Goal: Check status: Check status

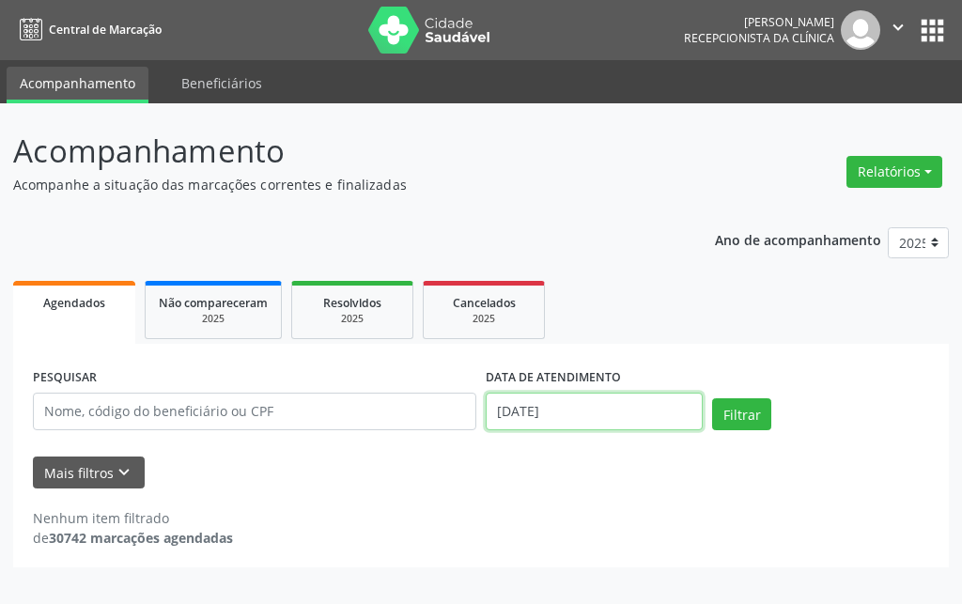
click at [570, 403] on input "[DATE]" at bounding box center [594, 412] width 217 height 38
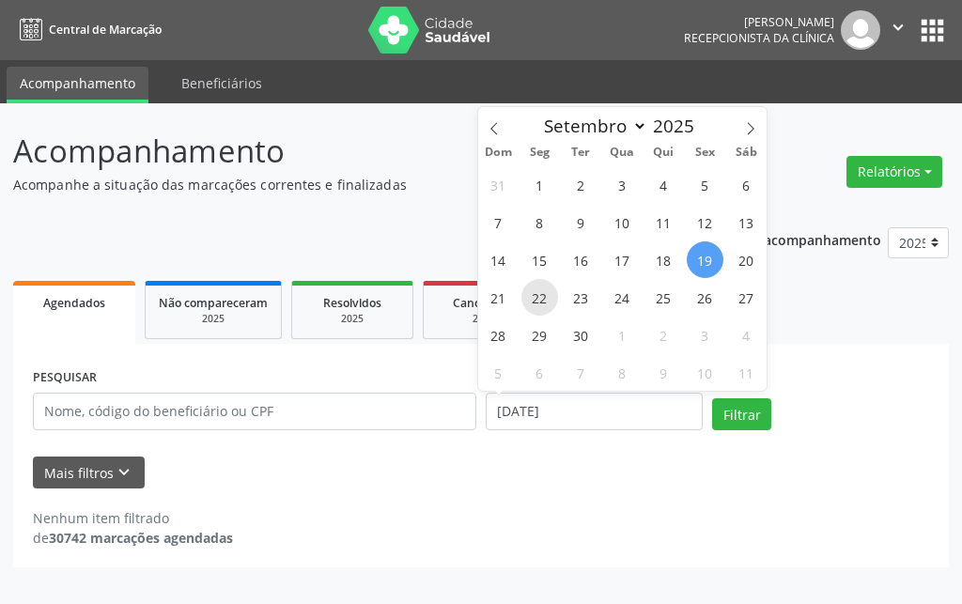
click at [533, 292] on span "22" at bounding box center [539, 297] width 37 height 37
type input "22/09/2025"
click at [533, 292] on span "22" at bounding box center [539, 297] width 37 height 37
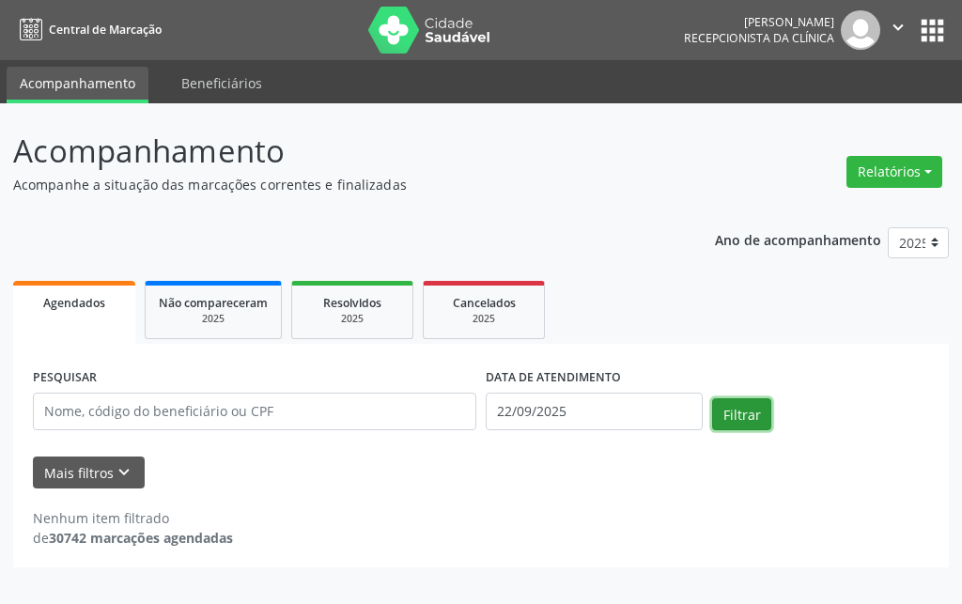
click at [748, 414] on button "Filtrar" at bounding box center [741, 414] width 59 height 32
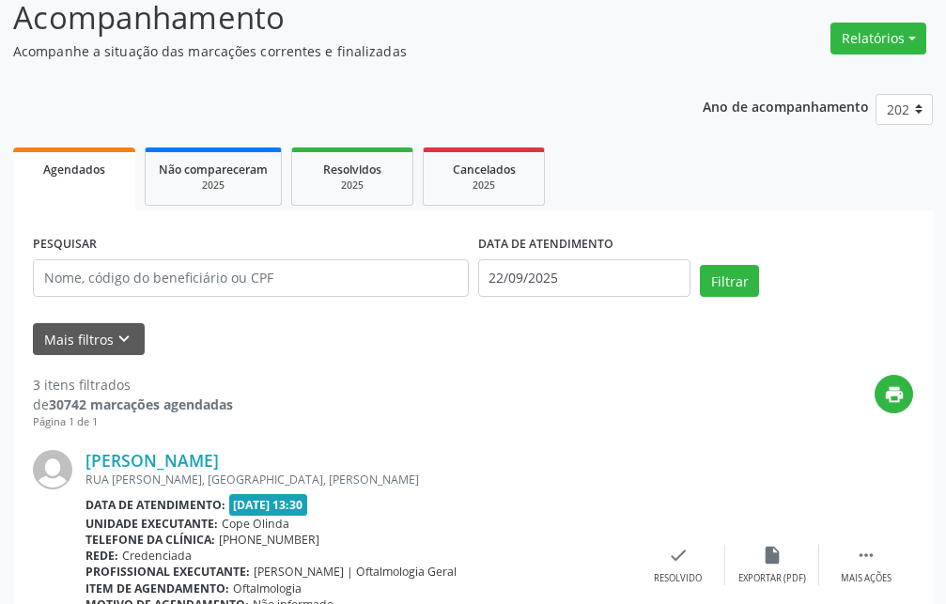
scroll to position [38, 0]
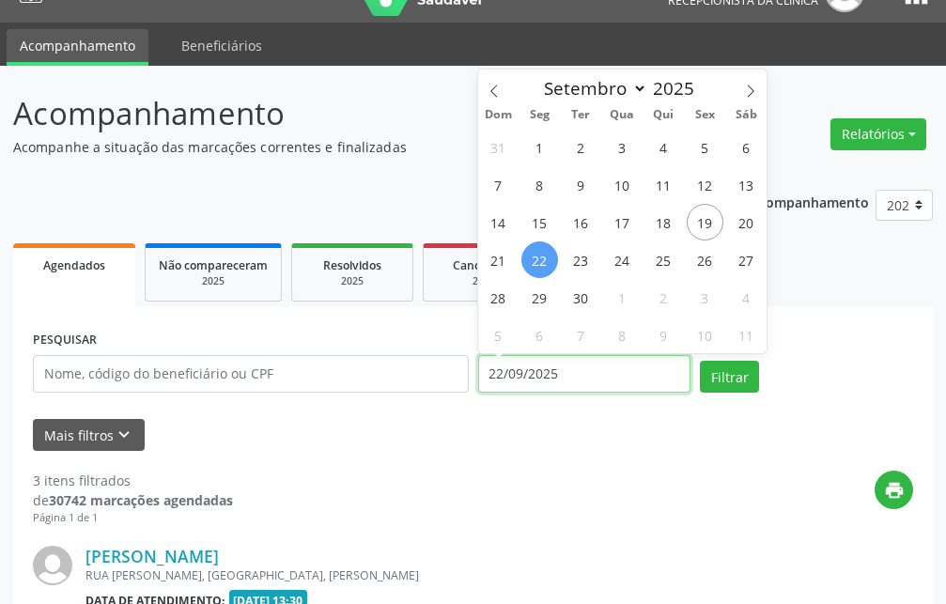
click at [602, 371] on input "22/09/2025" at bounding box center [584, 374] width 213 height 38
click at [582, 266] on span "23" at bounding box center [581, 259] width 37 height 37
type input "23/09/2025"
click at [582, 266] on span "23" at bounding box center [581, 259] width 37 height 37
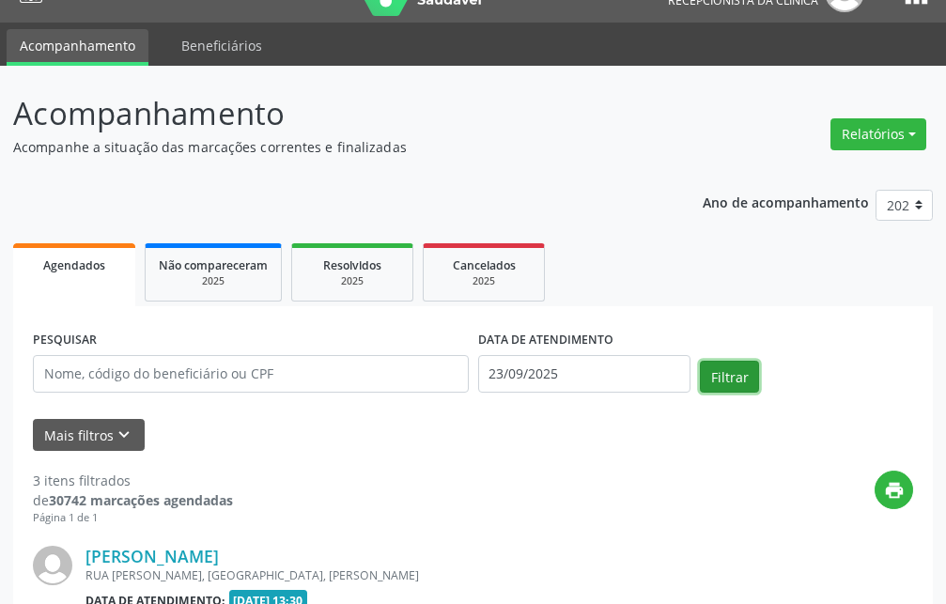
click at [728, 379] on button "Filtrar" at bounding box center [729, 377] width 59 height 32
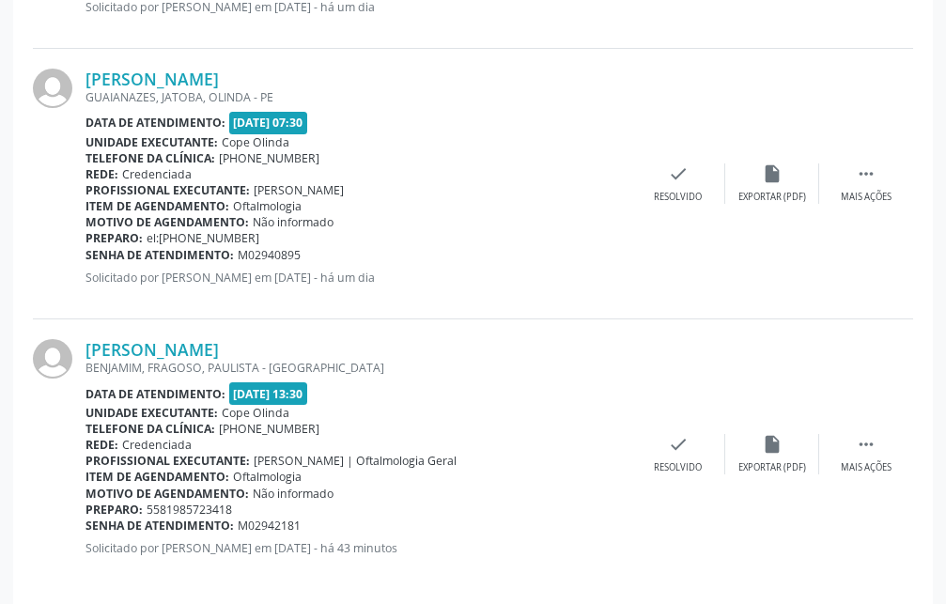
scroll to position [1074, 0]
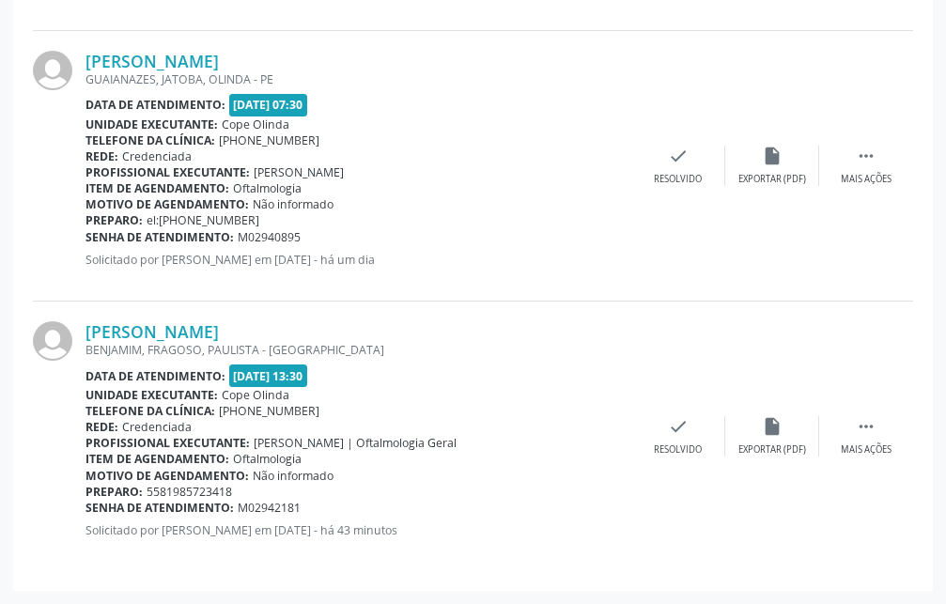
click at [357, 378] on div "Data de atendimento: [DATE] 13:30" at bounding box center [358, 375] width 546 height 22
click at [362, 378] on div "Data de atendimento: [DATE] 13:30" at bounding box center [358, 375] width 546 height 22
click at [408, 371] on div "Data de atendimento: [DATE] 13:30" at bounding box center [358, 375] width 546 height 22
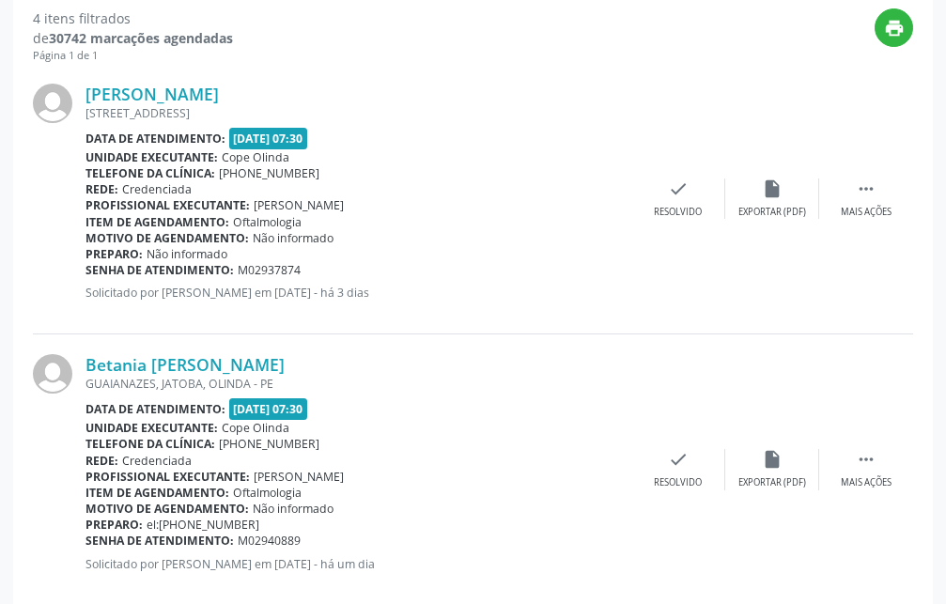
scroll to position [21, 0]
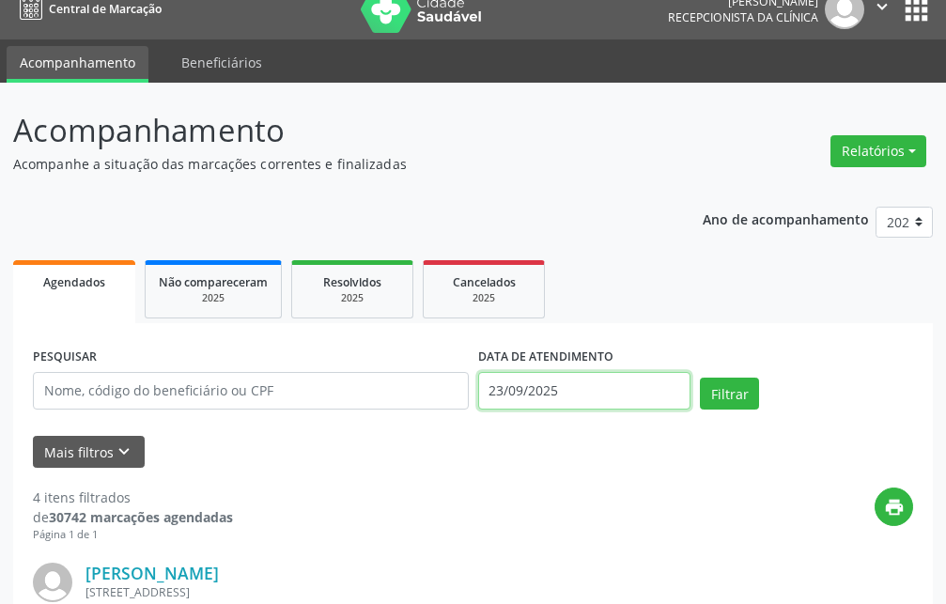
click at [557, 393] on input "23/09/2025" at bounding box center [584, 391] width 213 height 38
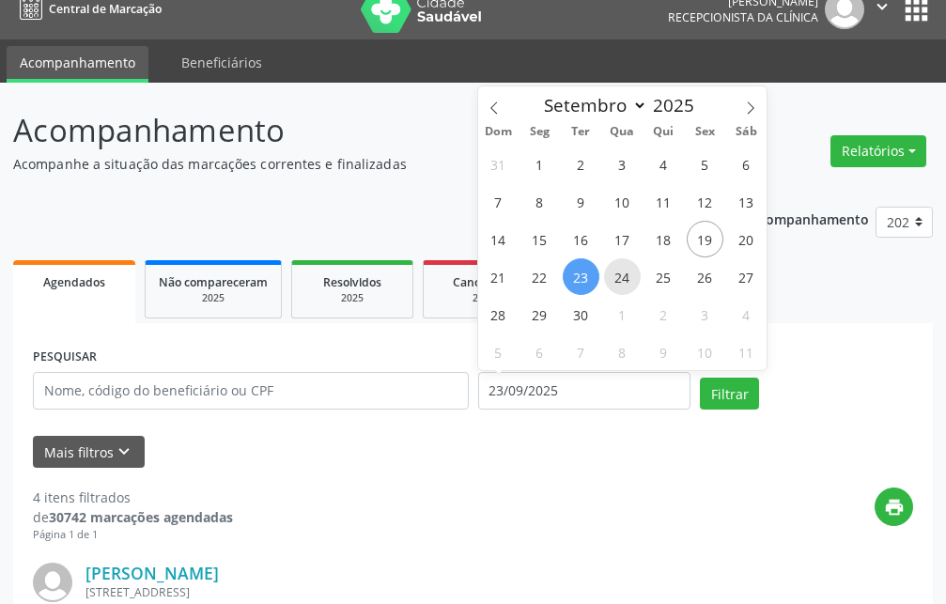
click at [622, 279] on span "24" at bounding box center [622, 276] width 37 height 37
type input "[DATE]"
click at [622, 279] on span "24" at bounding box center [622, 276] width 37 height 37
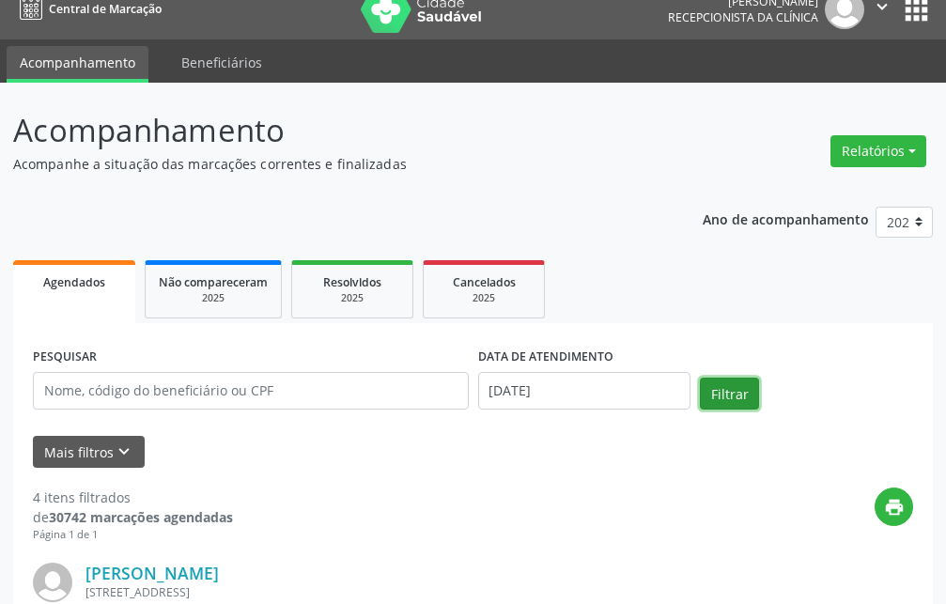
click at [737, 395] on button "Filtrar" at bounding box center [729, 394] width 59 height 32
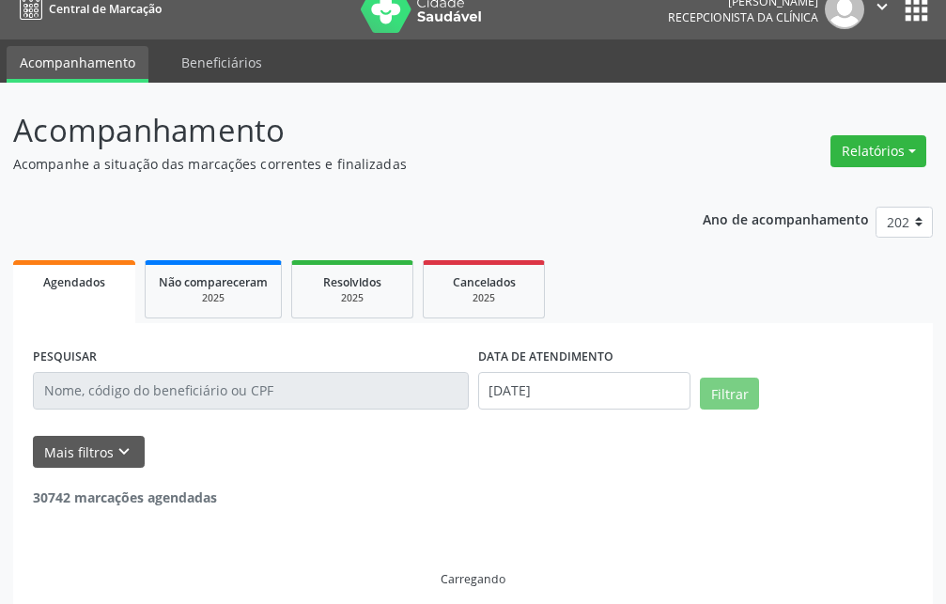
scroll to position [0, 0]
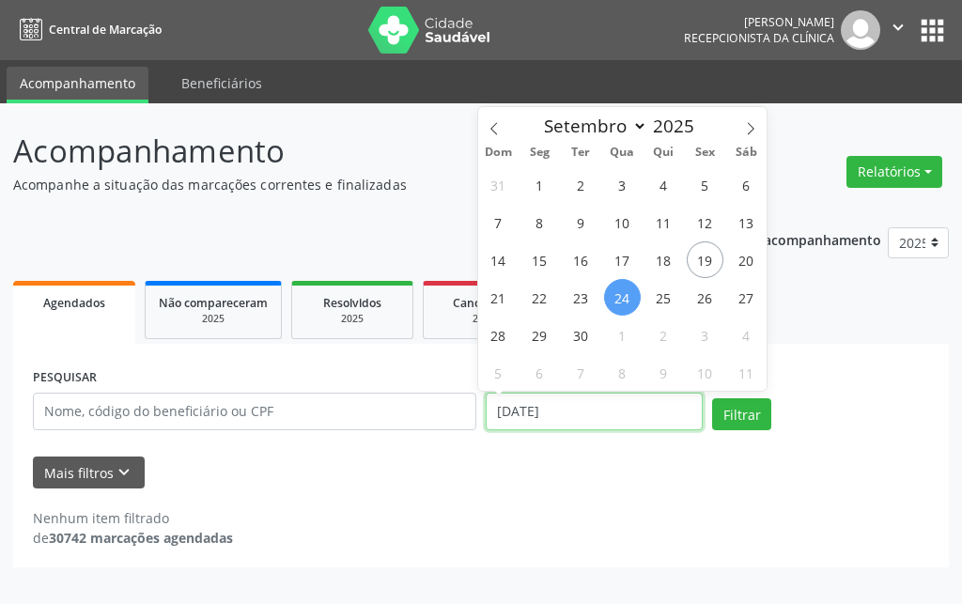
click at [660, 423] on input "[DATE]" at bounding box center [594, 412] width 217 height 38
click at [538, 336] on span "29" at bounding box center [539, 335] width 37 height 37
type input "[DATE]"
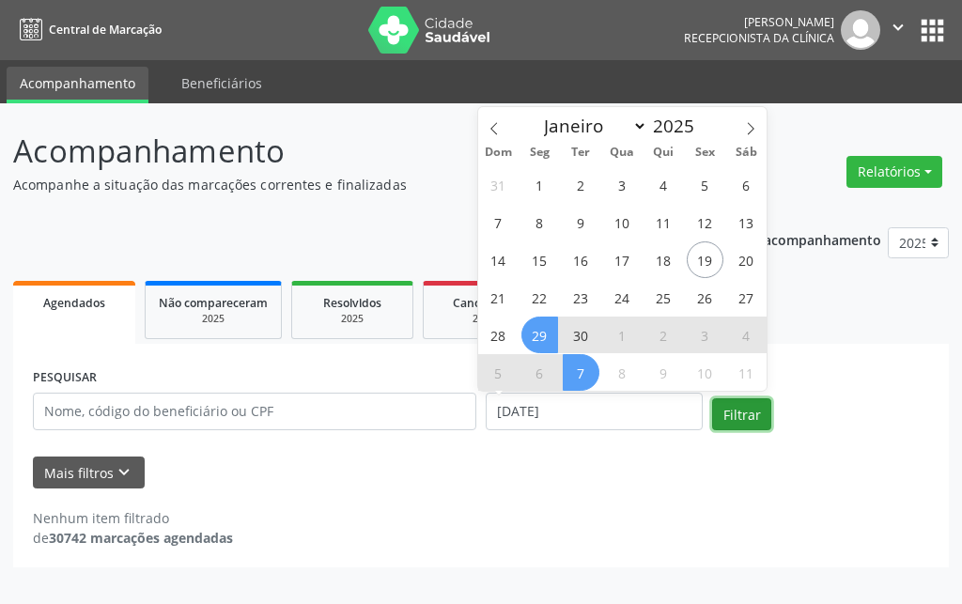
select select "8"
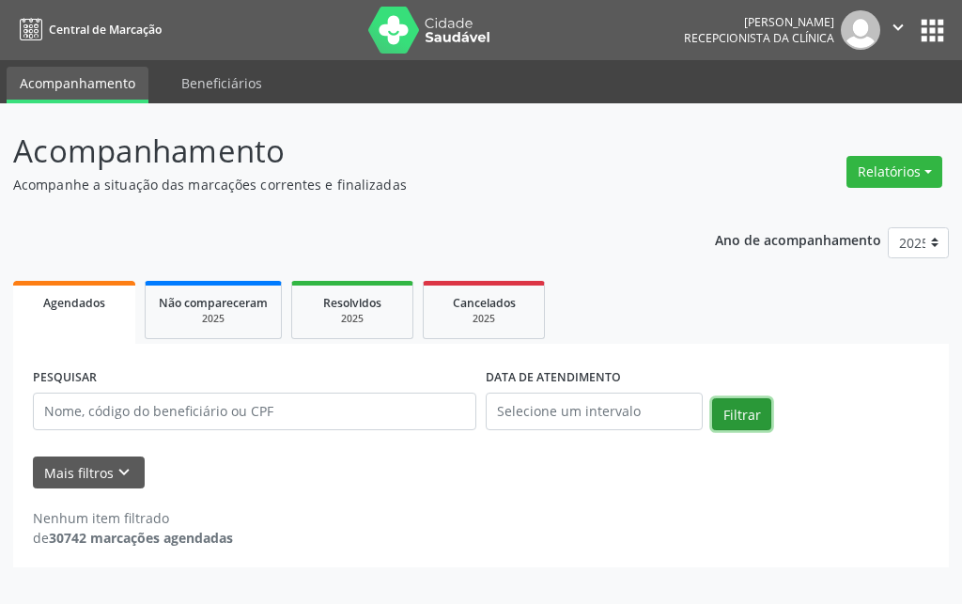
click at [744, 417] on button "Filtrar" at bounding box center [741, 414] width 59 height 32
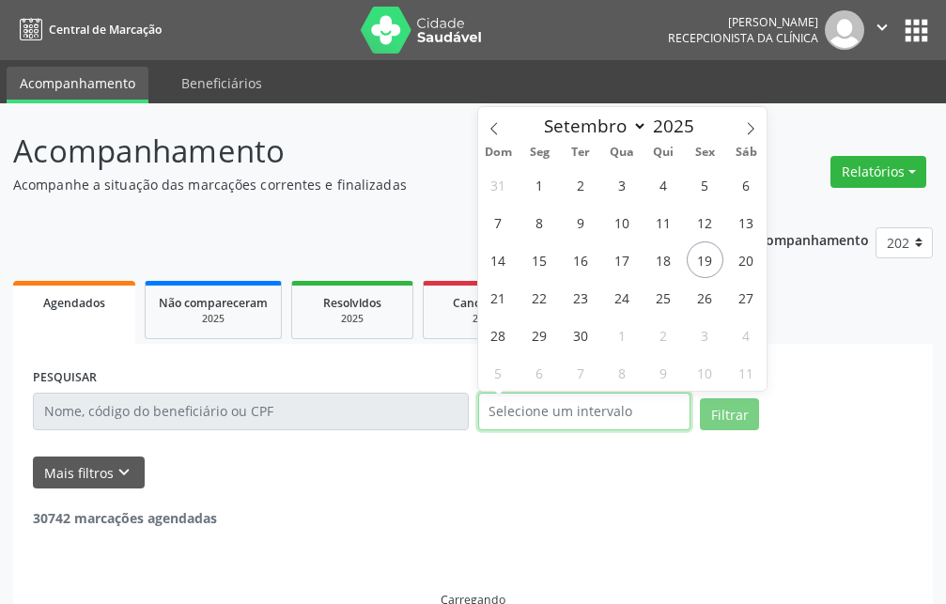
click at [613, 409] on input "text" at bounding box center [584, 412] width 213 height 38
click at [541, 328] on span "29" at bounding box center [539, 335] width 37 height 37
type input "[DATE]"
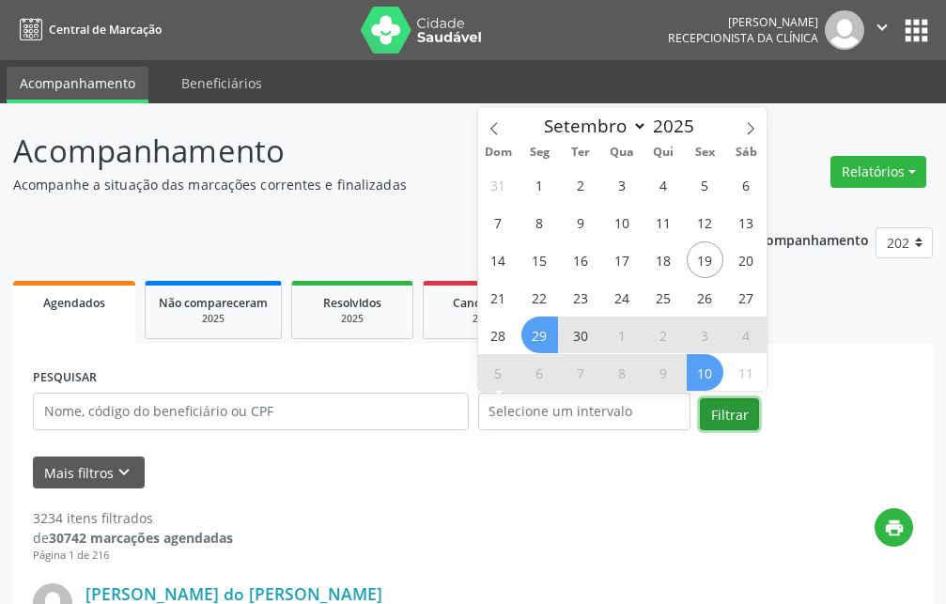
click at [743, 411] on button "Filtrar" at bounding box center [729, 414] width 59 height 32
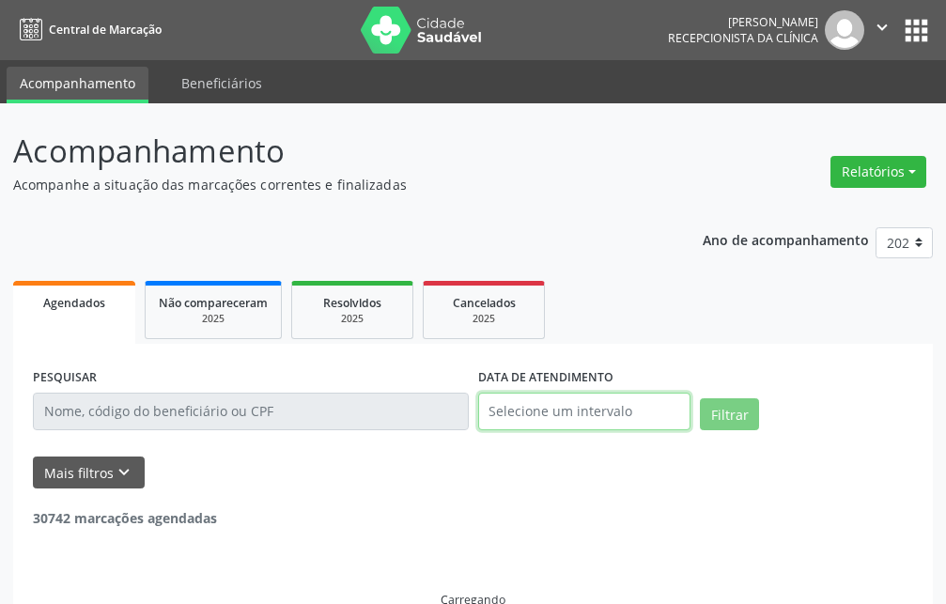
click at [575, 415] on input "text" at bounding box center [584, 412] width 213 height 38
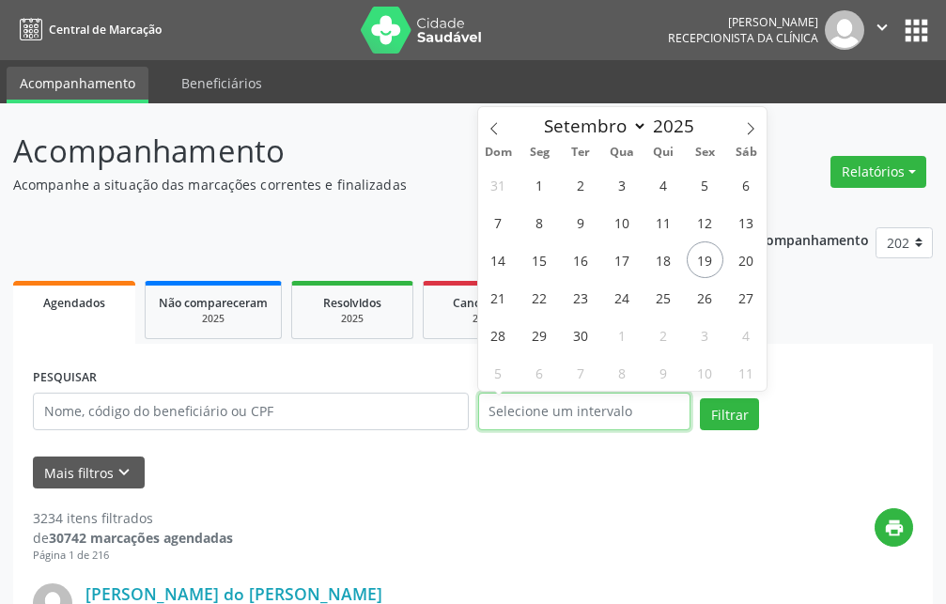
click at [567, 413] on input "text" at bounding box center [584, 412] width 213 height 38
click at [540, 336] on span "29" at bounding box center [539, 335] width 37 height 37
type input "[DATE]"
click at [540, 336] on span "29" at bounding box center [539, 335] width 37 height 37
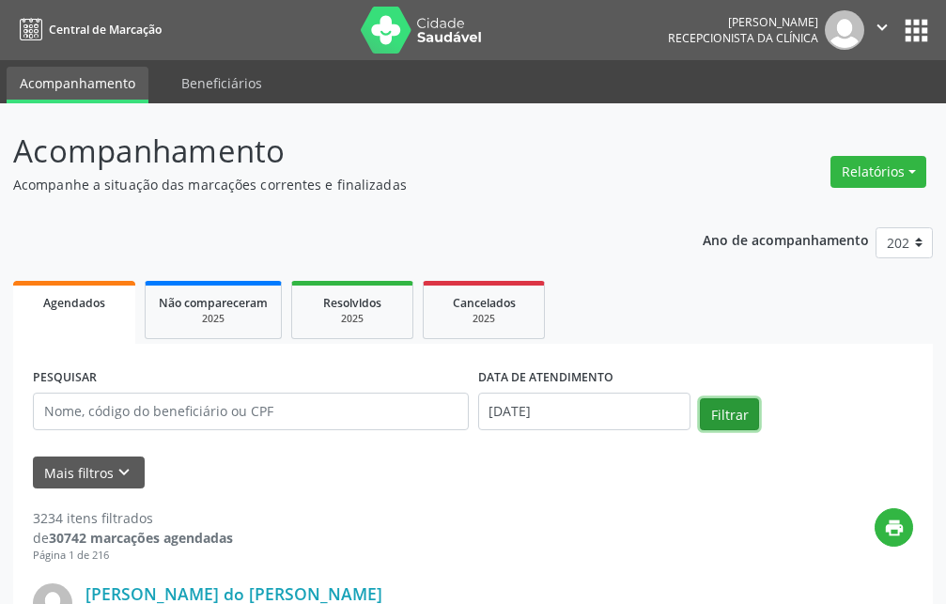
click at [734, 411] on button "Filtrar" at bounding box center [729, 414] width 59 height 32
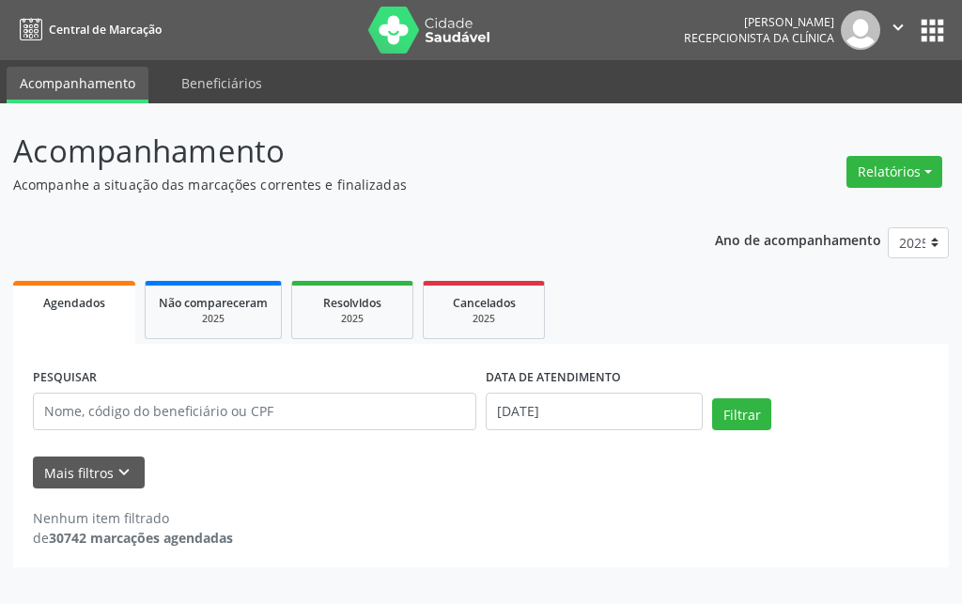
click at [640, 502] on div "Nenhum item filtrado de 30742 marcações agendadas" at bounding box center [481, 517] width 896 height 59
click at [599, 424] on input "[DATE]" at bounding box center [594, 412] width 217 height 38
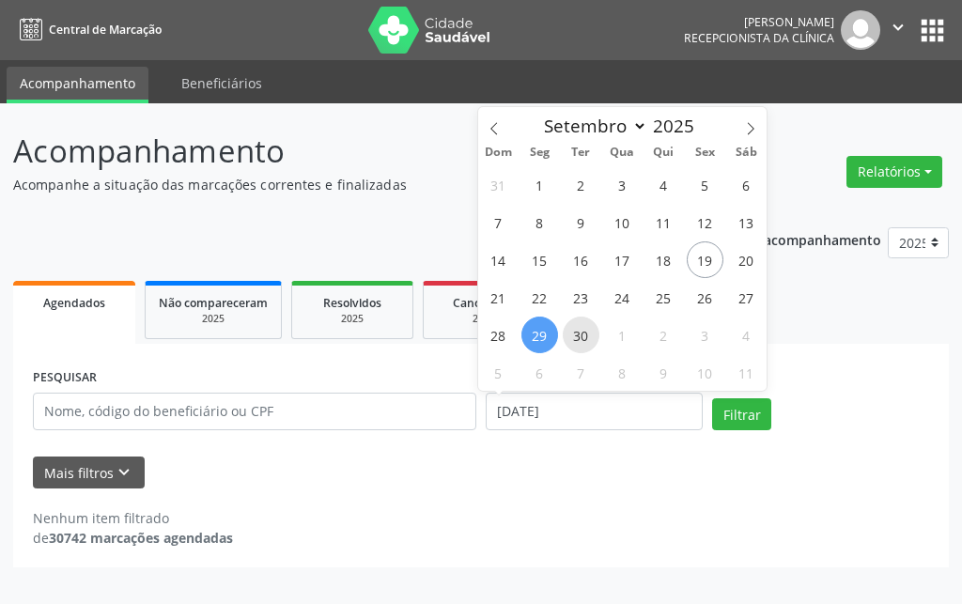
click at [574, 340] on span "30" at bounding box center [581, 335] width 37 height 37
type input "[DATE]"
click at [574, 340] on span "30" at bounding box center [581, 335] width 37 height 37
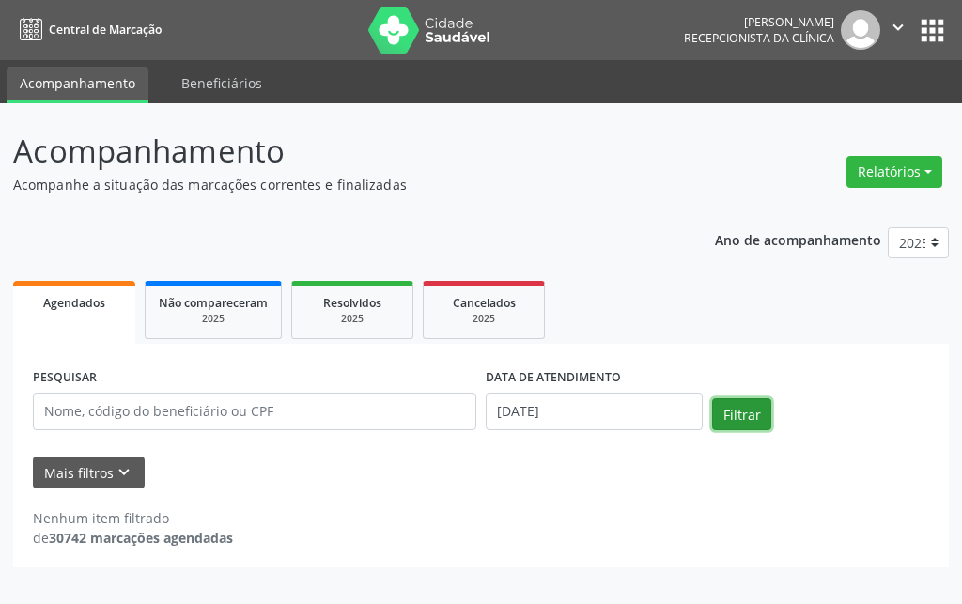
click at [728, 414] on button "Filtrar" at bounding box center [741, 414] width 59 height 32
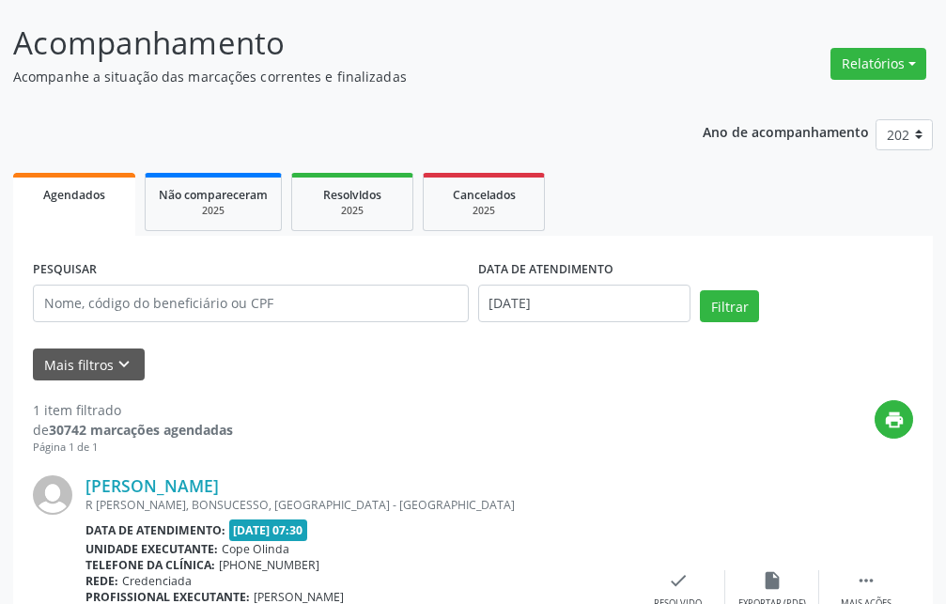
scroll to position [262, 0]
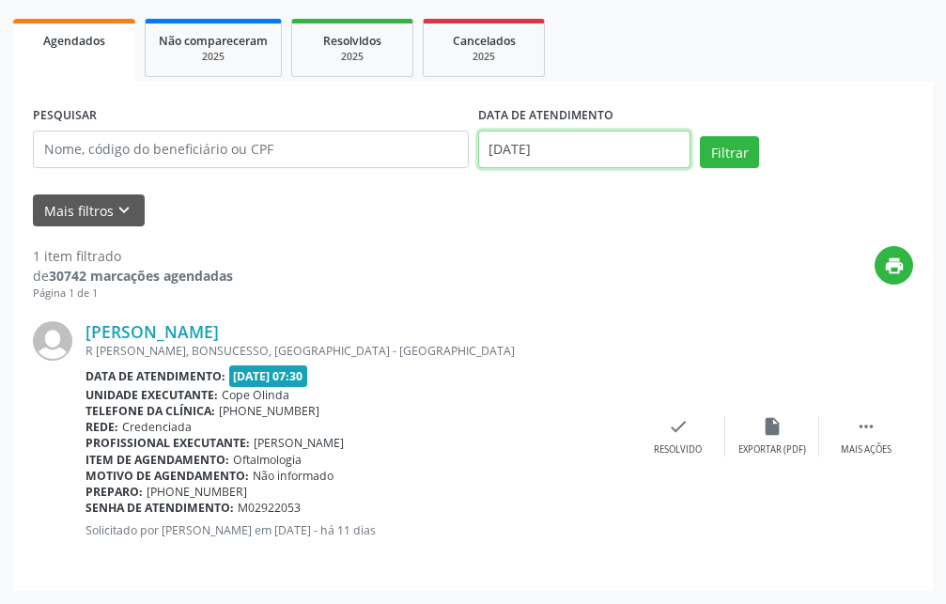
click at [641, 141] on input "[DATE]" at bounding box center [584, 150] width 213 height 38
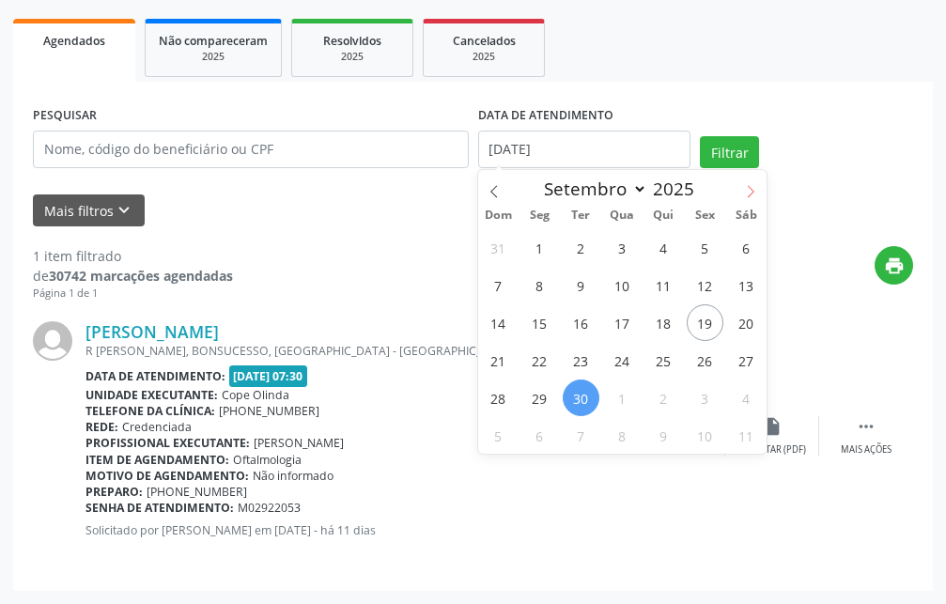
click at [743, 188] on span at bounding box center [750, 186] width 32 height 32
select select "9"
click at [551, 285] on span "6" at bounding box center [539, 285] width 37 height 37
type input "[DATE]"
click at [551, 285] on span "6" at bounding box center [539, 285] width 37 height 37
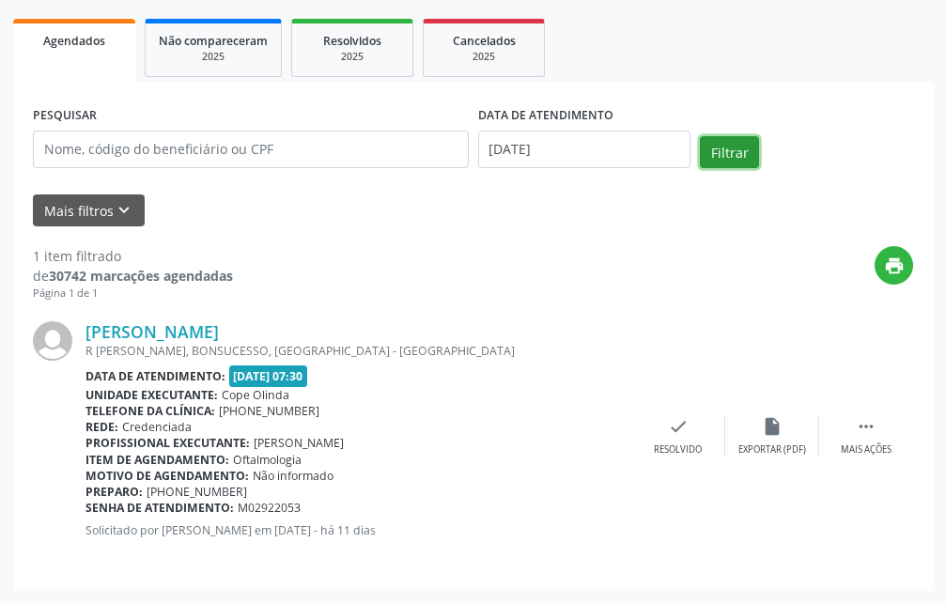
click at [729, 153] on button "Filtrar" at bounding box center [729, 152] width 59 height 32
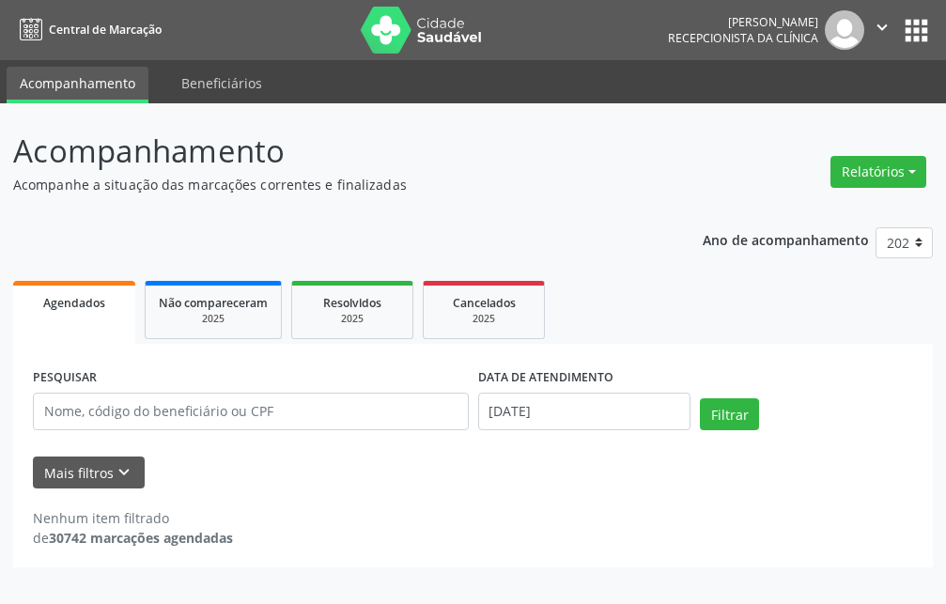
scroll to position [0, 0]
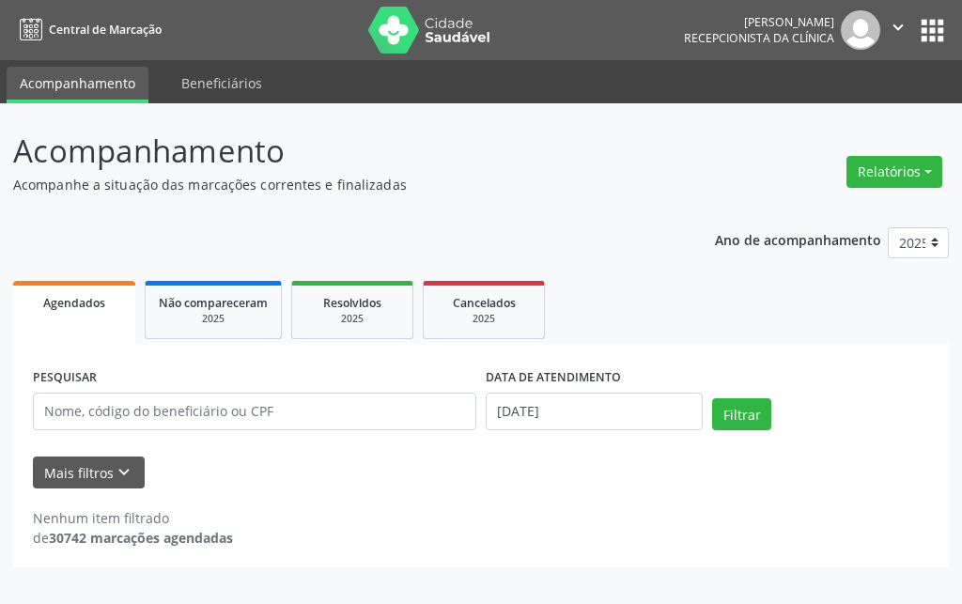
click at [580, 430] on div "DATA DE ATENDIMENTO [DATE]" at bounding box center [594, 403] width 226 height 80
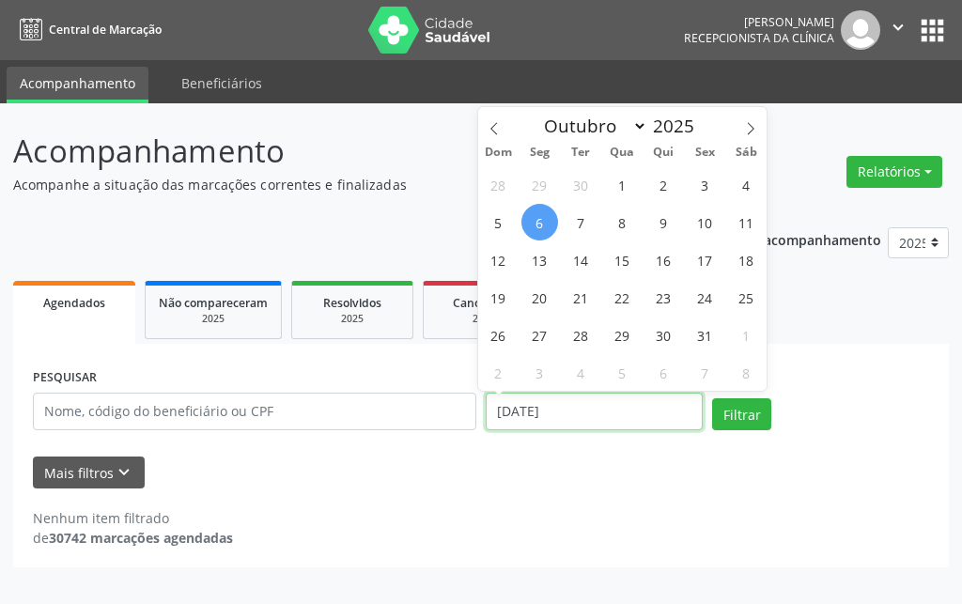
click at [585, 412] on input "[DATE]" at bounding box center [594, 412] width 217 height 38
click at [576, 228] on span "7" at bounding box center [581, 222] width 37 height 37
type input "[DATE]"
click at [576, 228] on span "7" at bounding box center [581, 222] width 37 height 37
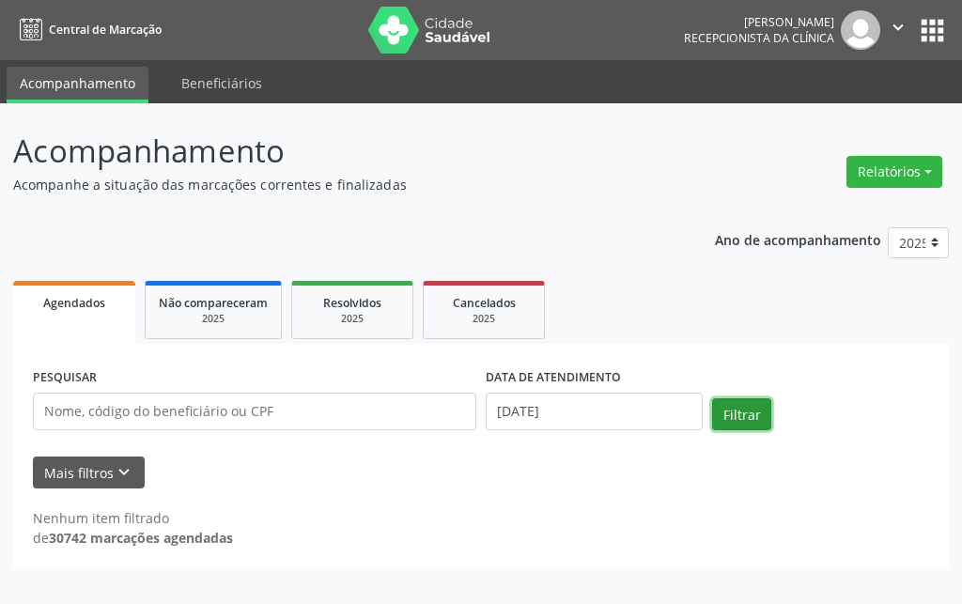
click at [749, 410] on button "Filtrar" at bounding box center [741, 414] width 59 height 32
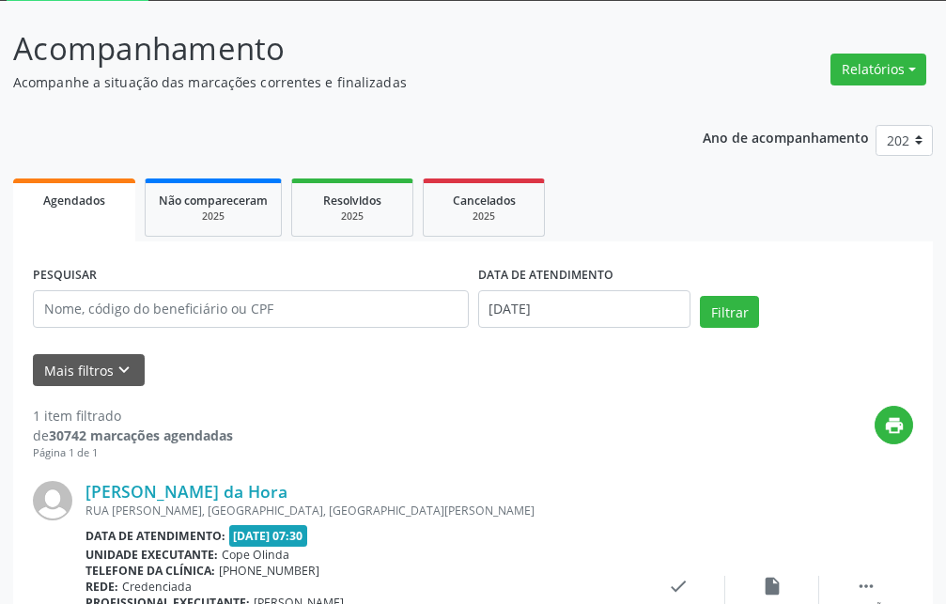
scroll to position [262, 0]
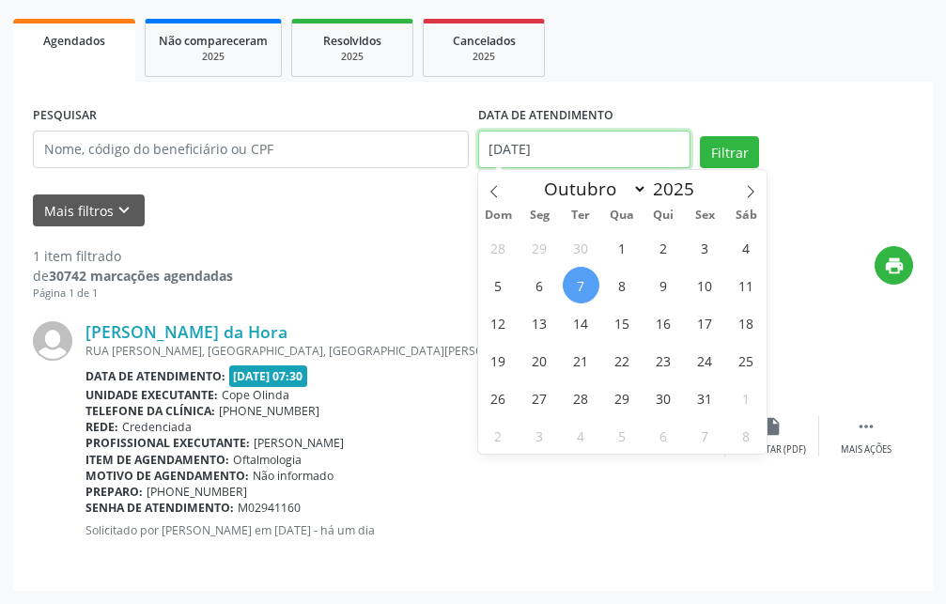
click at [623, 145] on input "[DATE]" at bounding box center [584, 150] width 213 height 38
click at [542, 317] on span "13" at bounding box center [539, 322] width 37 height 37
type input "[DATE]"
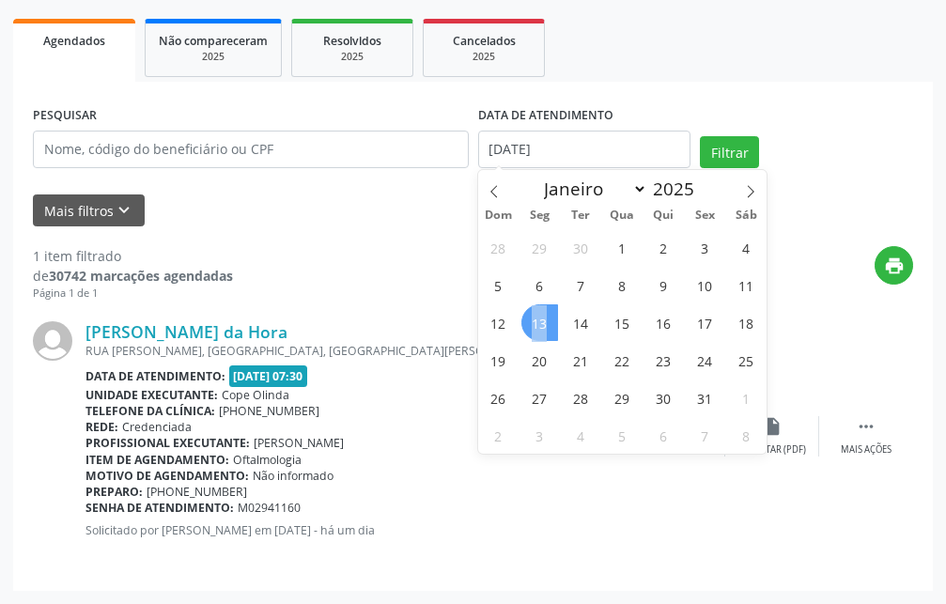
click at [542, 317] on span "13" at bounding box center [539, 322] width 37 height 37
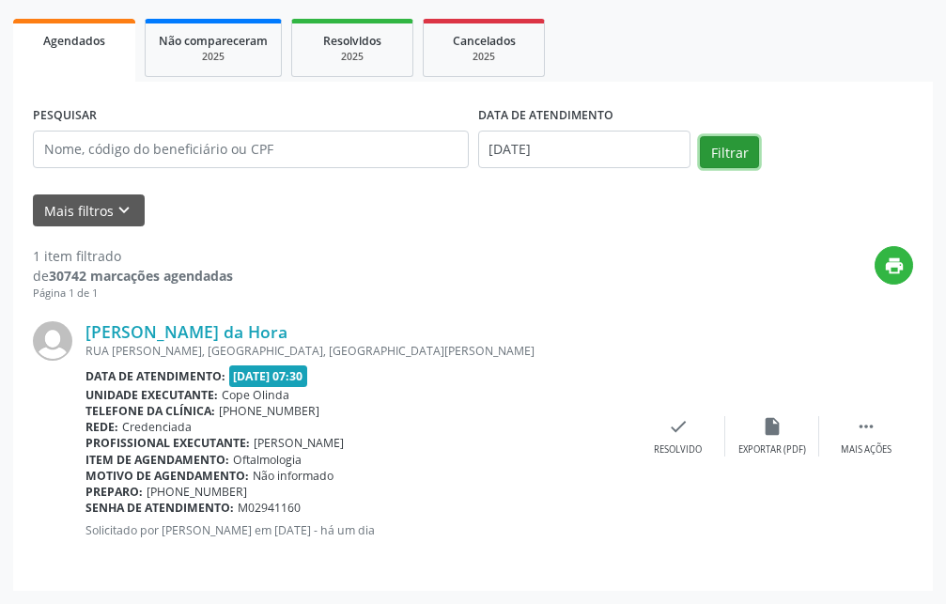
click at [710, 158] on button "Filtrar" at bounding box center [729, 152] width 59 height 32
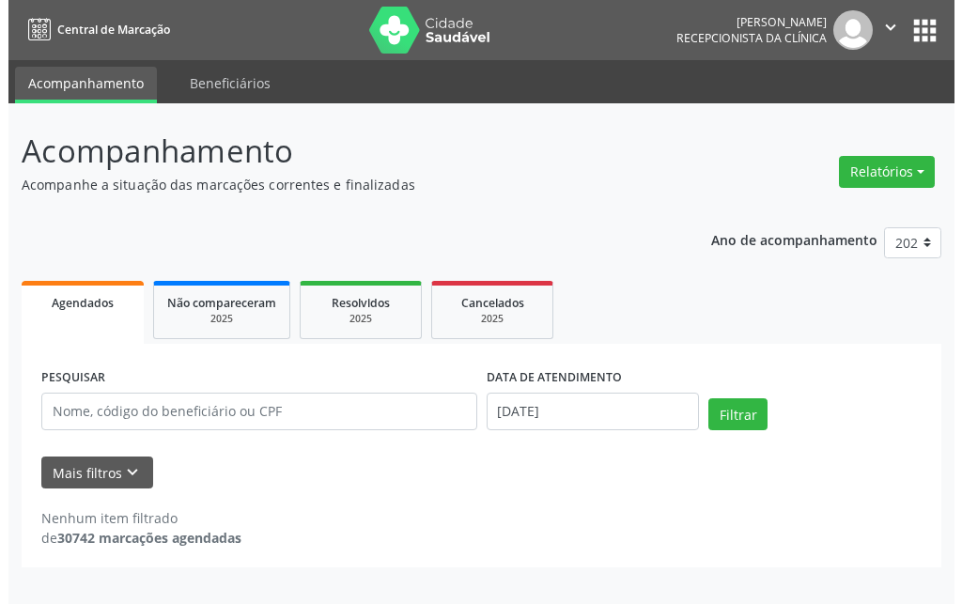
scroll to position [0, 0]
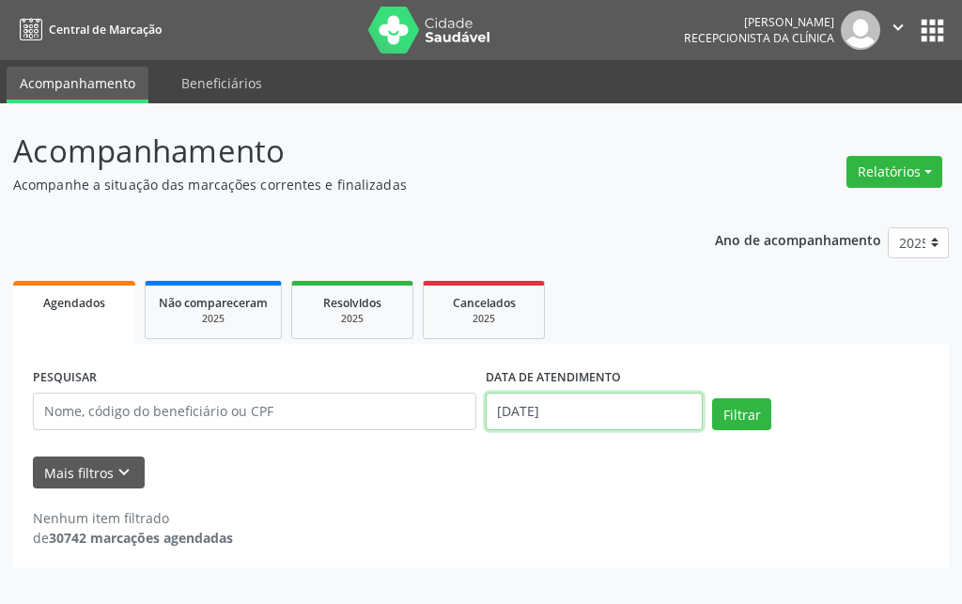
click at [620, 421] on input "[DATE]" at bounding box center [594, 412] width 217 height 38
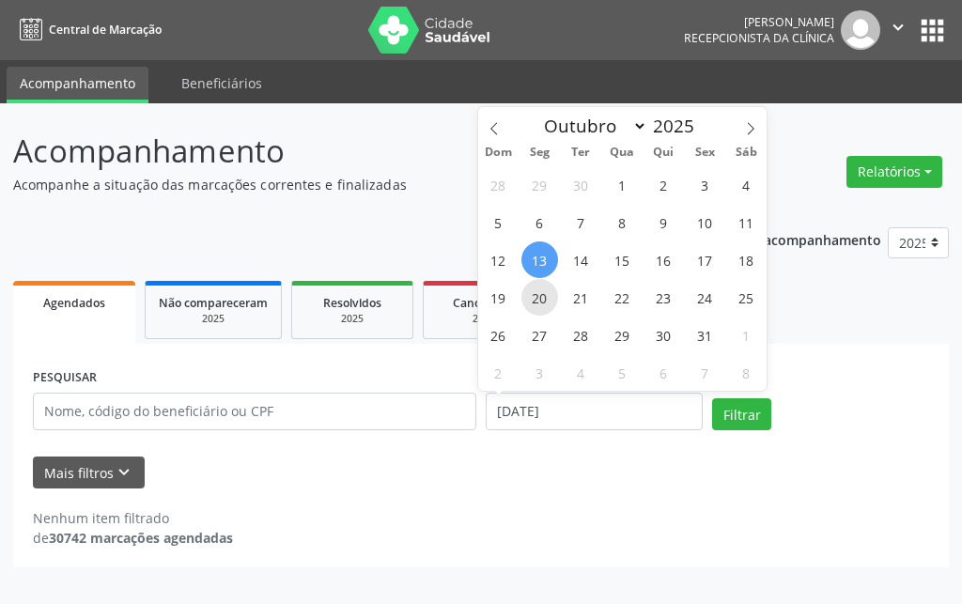
click at [538, 311] on span "20" at bounding box center [539, 297] width 37 height 37
type input "[DATE]"
click at [538, 311] on span "20" at bounding box center [539, 297] width 37 height 37
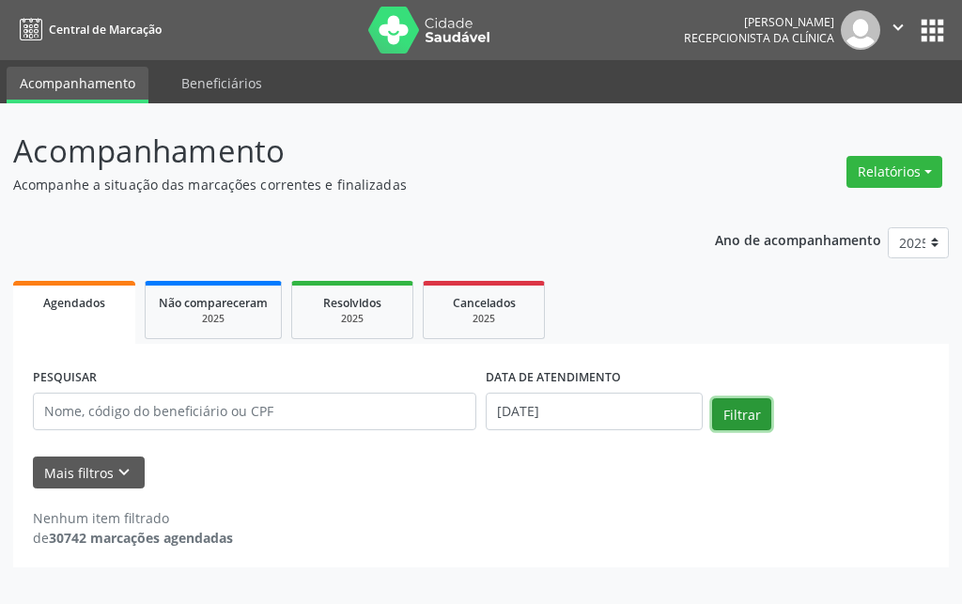
click at [756, 422] on button "Filtrar" at bounding box center [741, 414] width 59 height 32
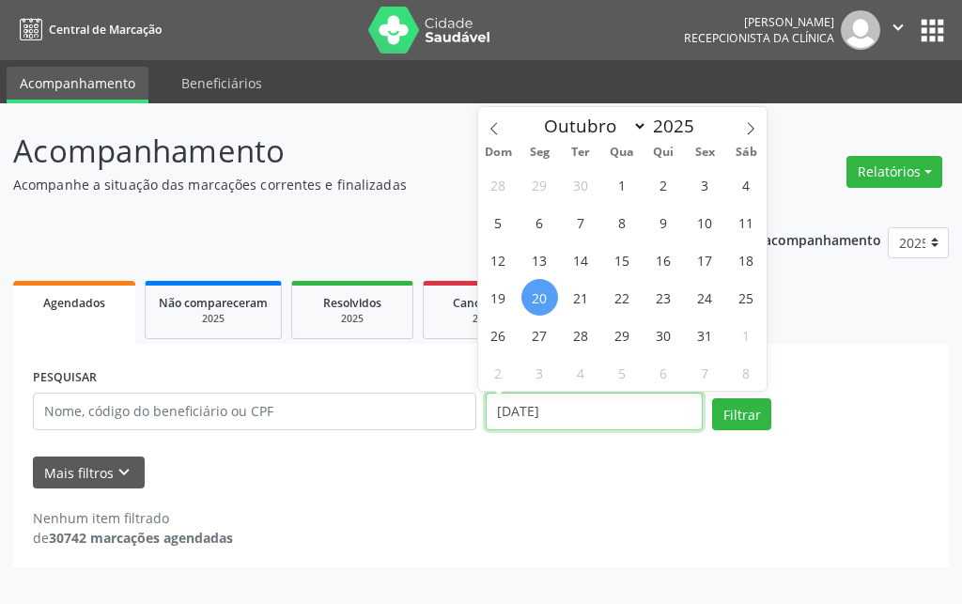
click at [595, 409] on input "[DATE]" at bounding box center [594, 412] width 217 height 38
click at [579, 295] on span "21" at bounding box center [581, 297] width 37 height 37
type input "[DATE]"
click at [579, 292] on span "21" at bounding box center [581, 297] width 37 height 37
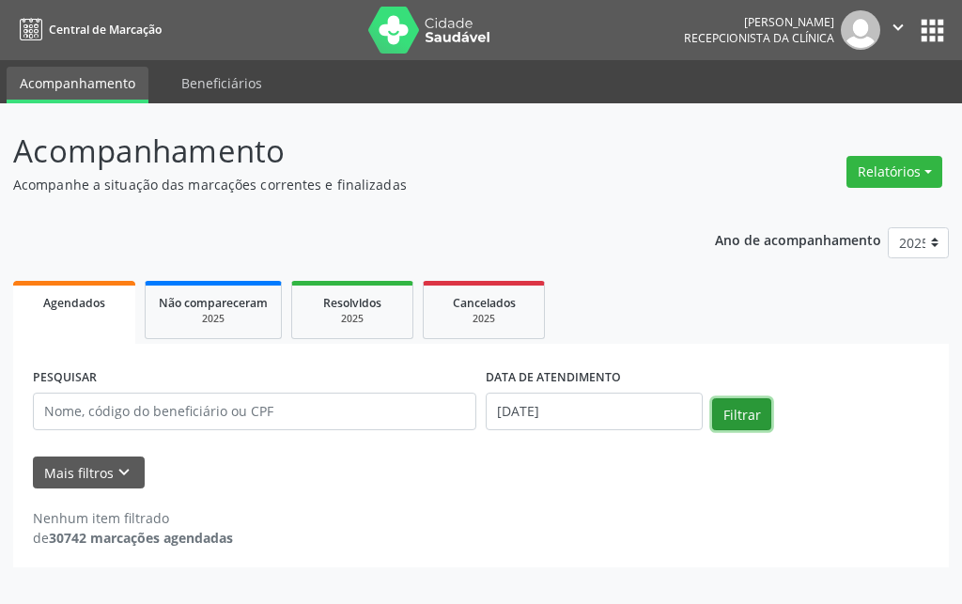
click at [729, 425] on button "Filtrar" at bounding box center [741, 414] width 59 height 32
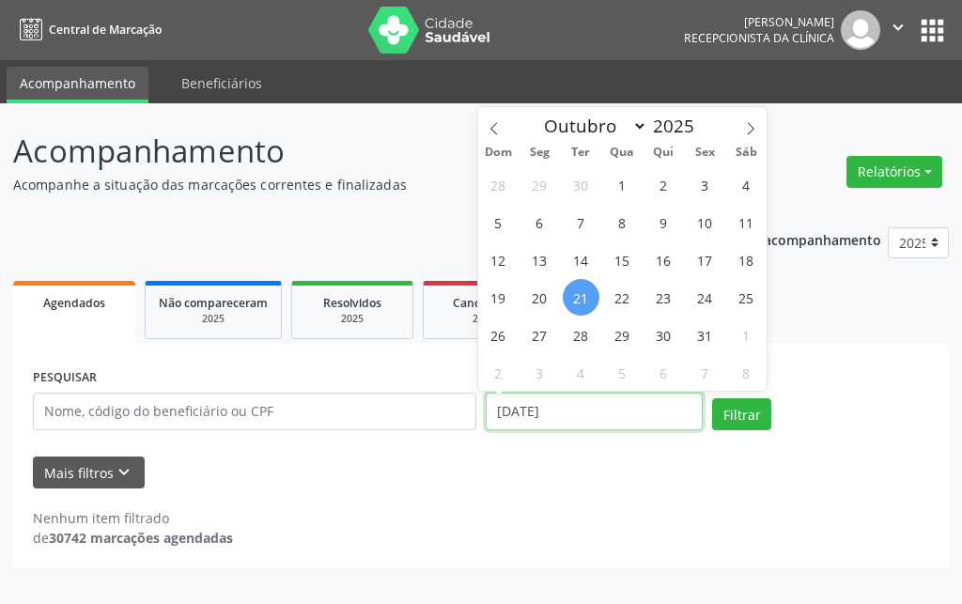
click at [589, 409] on input "[DATE]" at bounding box center [594, 412] width 217 height 38
click at [550, 331] on span "27" at bounding box center [539, 335] width 37 height 37
type input "[DATE]"
click at [550, 330] on span "27" at bounding box center [539, 335] width 37 height 37
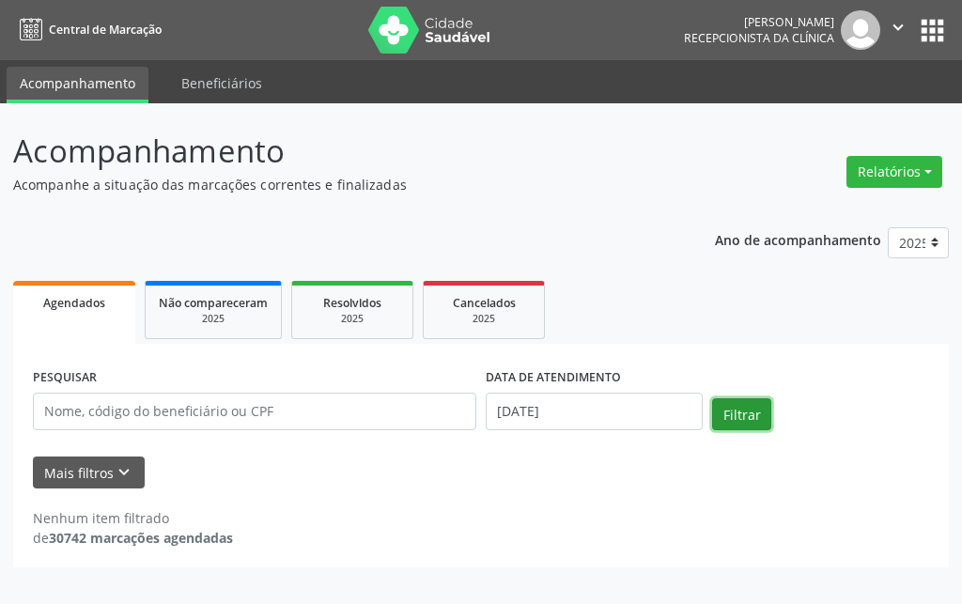
click at [730, 405] on button "Filtrar" at bounding box center [741, 414] width 59 height 32
